Goal: Task Accomplishment & Management: Manage account settings

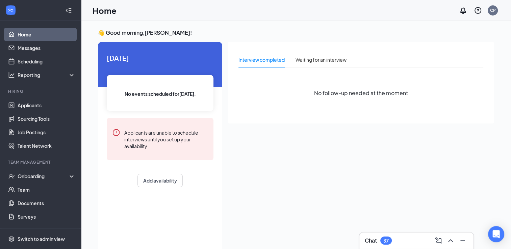
click at [338, 50] on div "Interview completed Waiting for an interview No follow-up needed at the moment" at bounding box center [361, 83] width 267 height 82
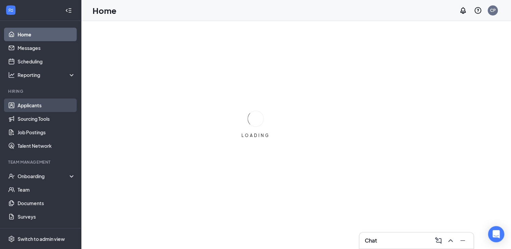
click at [25, 107] on link "Applicants" at bounding box center [47, 106] width 58 height 14
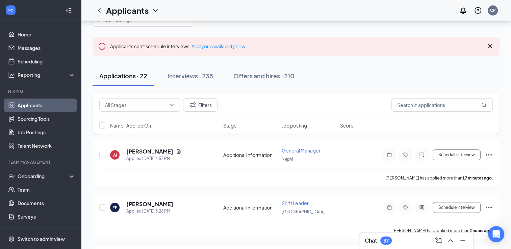
scroll to position [32, 0]
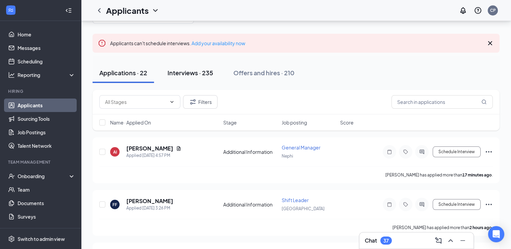
click at [177, 71] on div "Interviews · 235" at bounding box center [191, 73] width 46 height 8
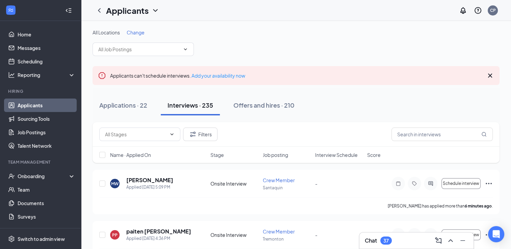
click at [487, 183] on icon "Ellipses" at bounding box center [489, 183] width 6 height 1
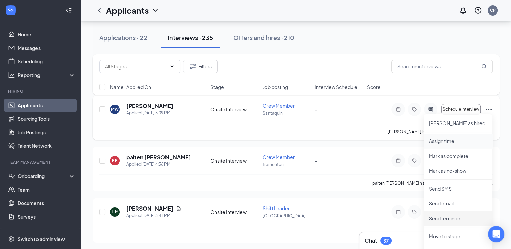
scroll to position [90, 0]
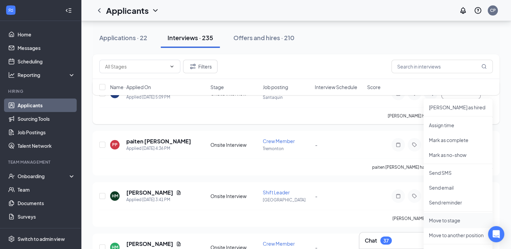
click at [443, 221] on p "Move to stage" at bounding box center [458, 220] width 58 height 7
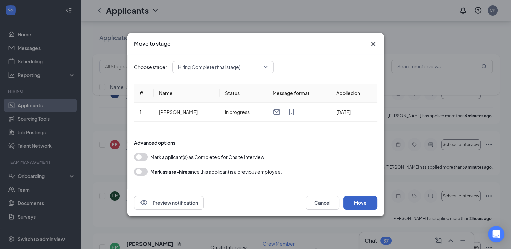
click at [356, 200] on button "Move" at bounding box center [361, 203] width 34 height 14
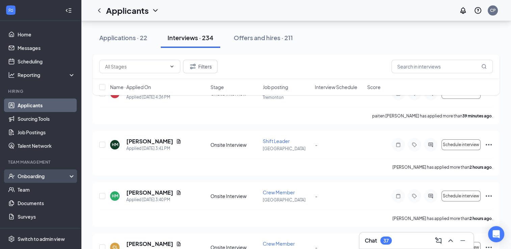
click at [50, 176] on div "Onboarding" at bounding box center [44, 176] width 52 height 7
click at [42, 186] on link "Overview" at bounding box center [47, 190] width 58 height 14
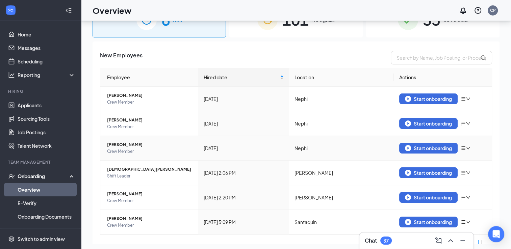
scroll to position [30, 0]
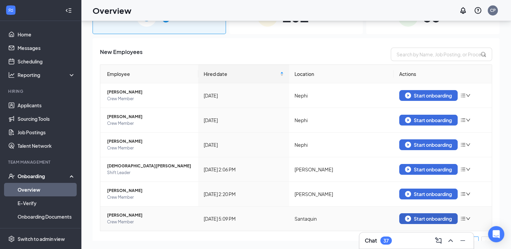
click at [426, 218] on div "Start onboarding" at bounding box center [428, 219] width 47 height 6
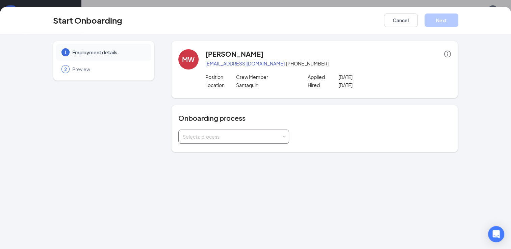
click at [274, 142] on div "Select a process" at bounding box center [234, 137] width 102 height 14
click at [251, 163] on li "Staff Onboarding" at bounding box center [233, 163] width 111 height 12
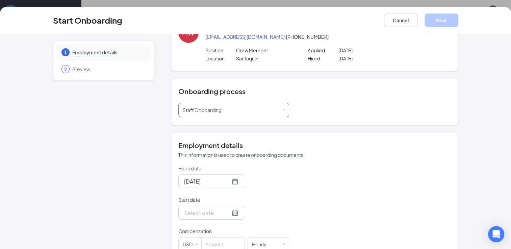
scroll to position [35, 0]
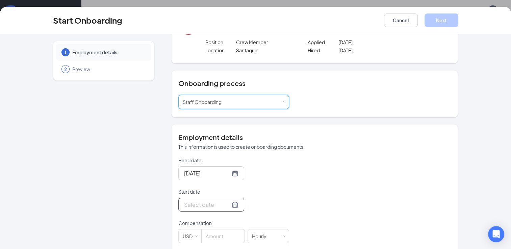
click at [222, 207] on div at bounding box center [211, 205] width 54 height 8
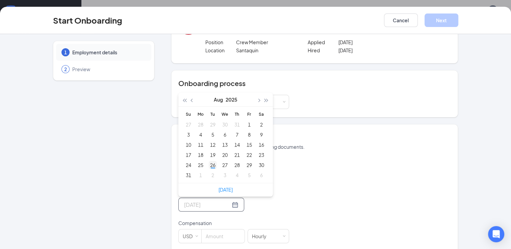
type input "[DATE]"
click at [211, 164] on div "26" at bounding box center [213, 165] width 8 height 8
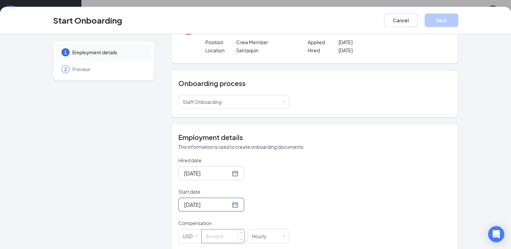
click at [217, 238] on input at bounding box center [223, 237] width 43 height 14
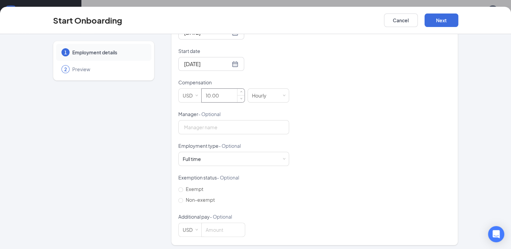
scroll to position [178, 0]
type input "10"
click at [435, 18] on button "Next" at bounding box center [442, 21] width 34 height 14
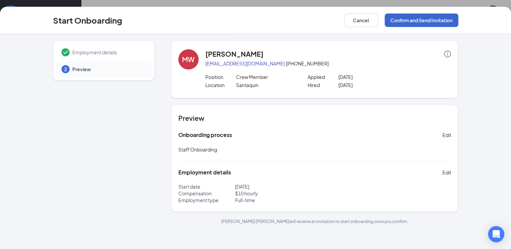
scroll to position [0, 0]
click at [439, 21] on button "Confirm and Send Invitation" at bounding box center [422, 21] width 74 height 14
